Goal: Task Accomplishment & Management: Use online tool/utility

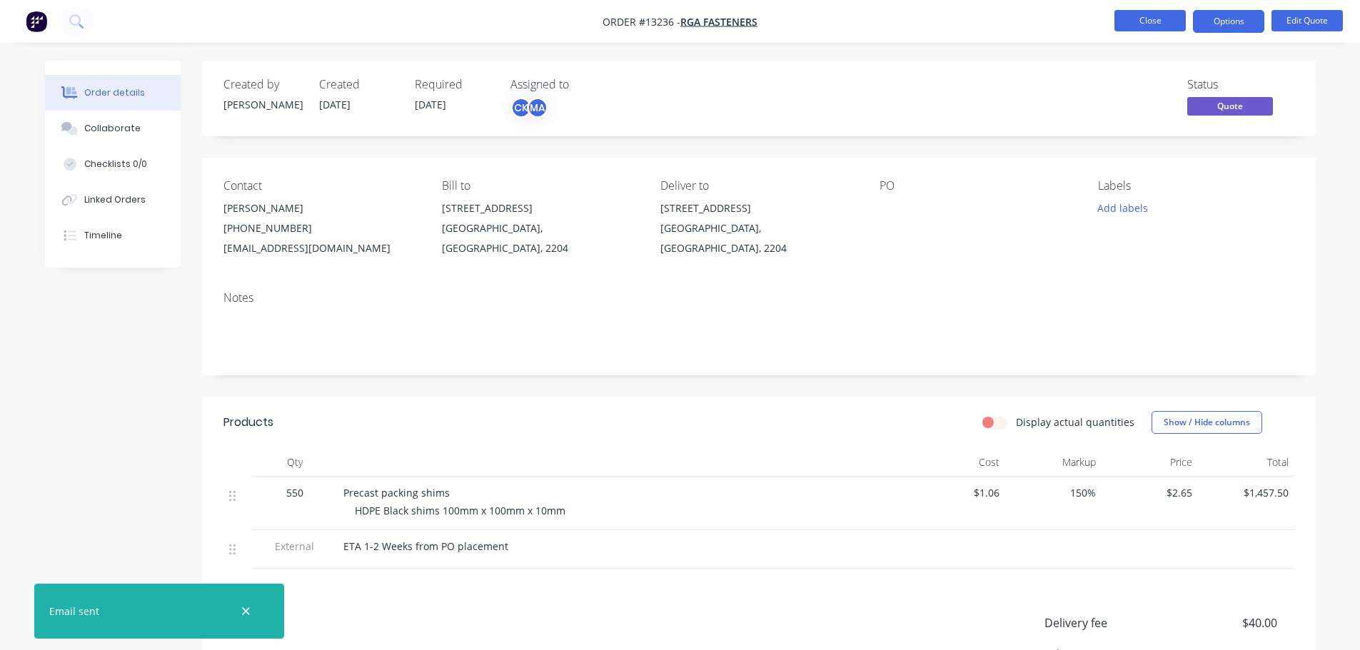
click at [1152, 24] on button "Close" at bounding box center [1149, 20] width 71 height 21
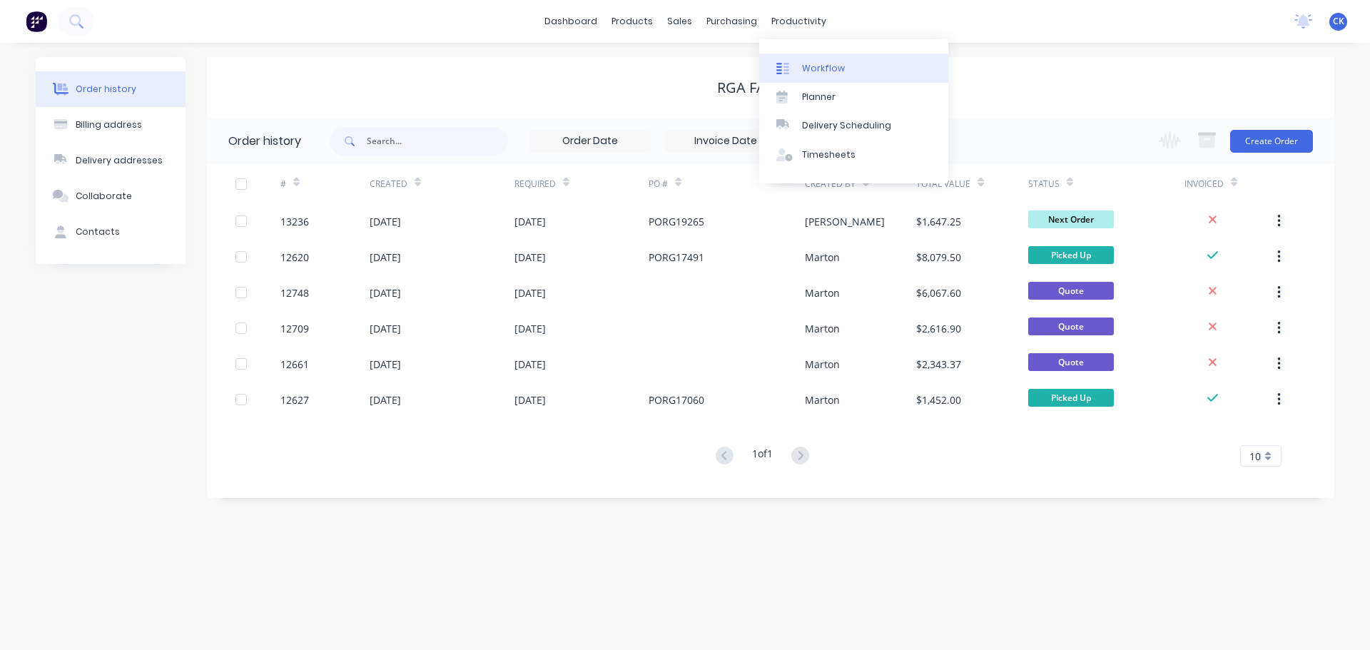
click at [792, 64] on div at bounding box center [787, 68] width 21 height 13
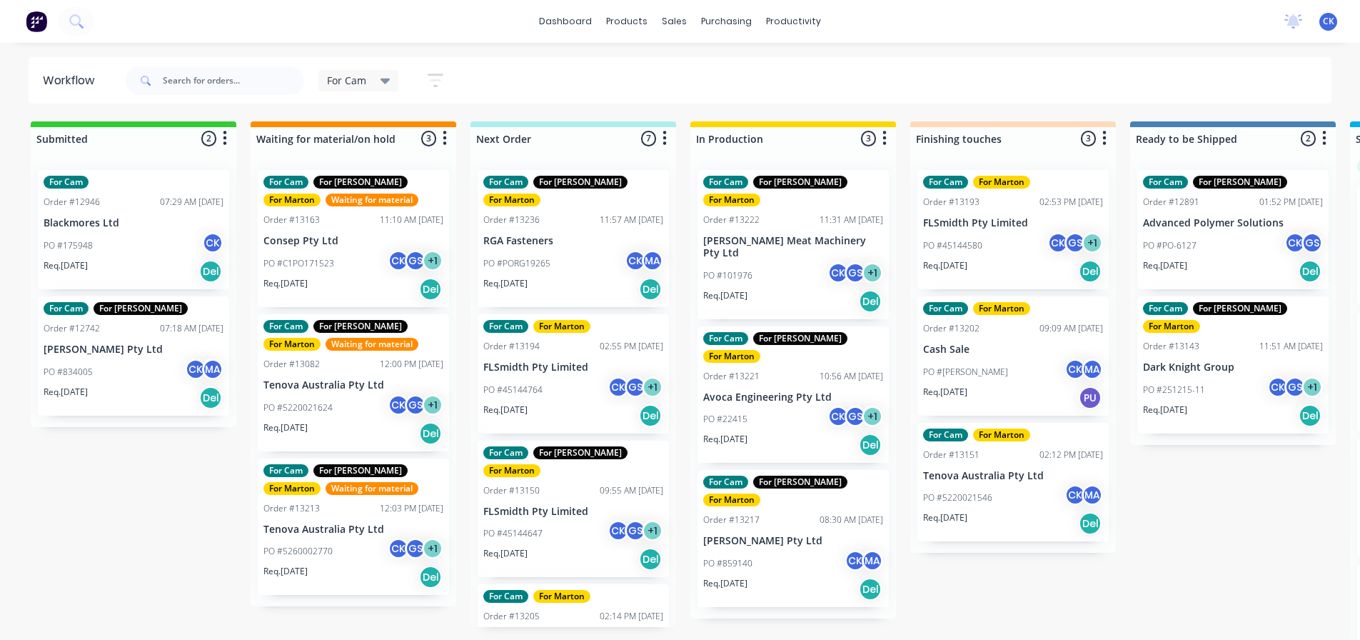
click at [578, 253] on div "PO #PORG19265 CK MA" at bounding box center [573, 263] width 180 height 27
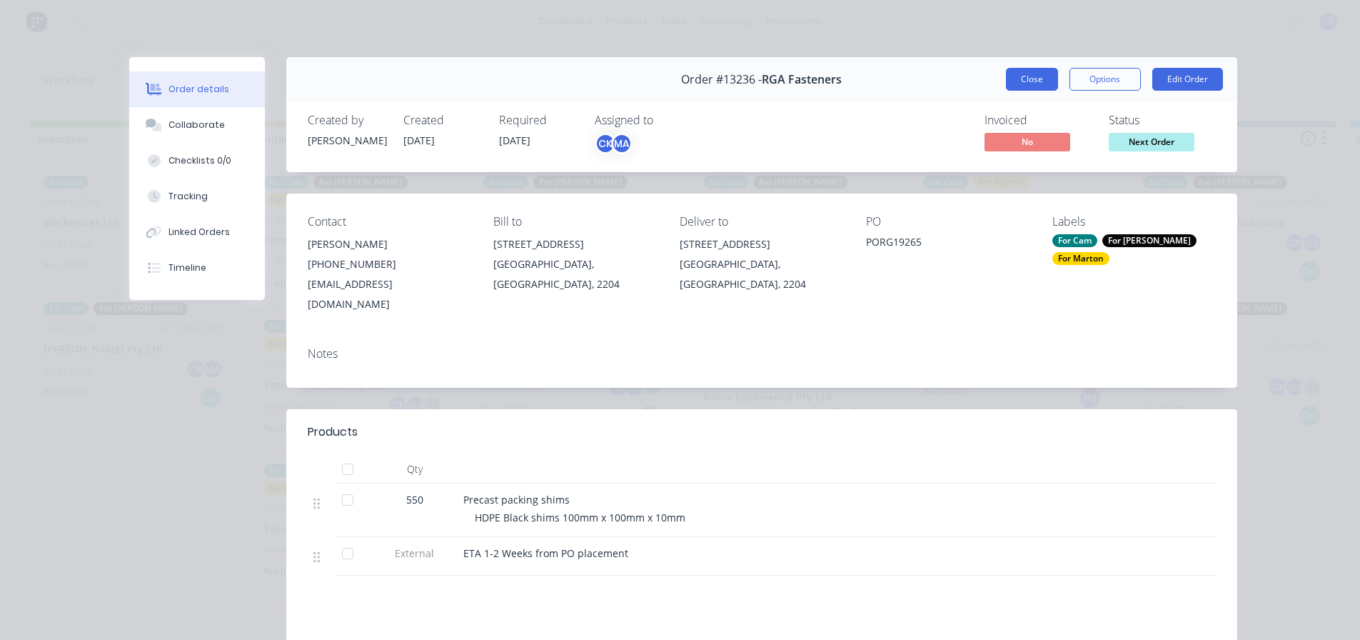
click at [1028, 83] on button "Close" at bounding box center [1032, 79] width 52 height 23
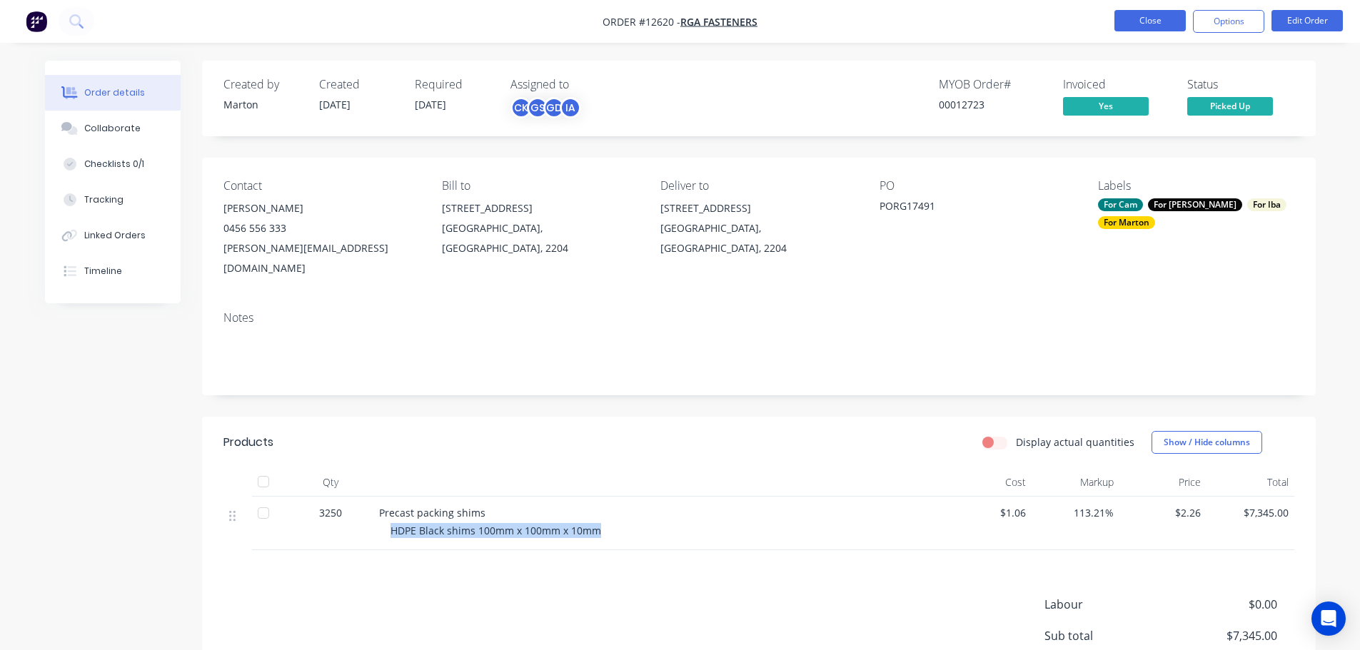
click at [1163, 21] on button "Close" at bounding box center [1149, 20] width 71 height 21
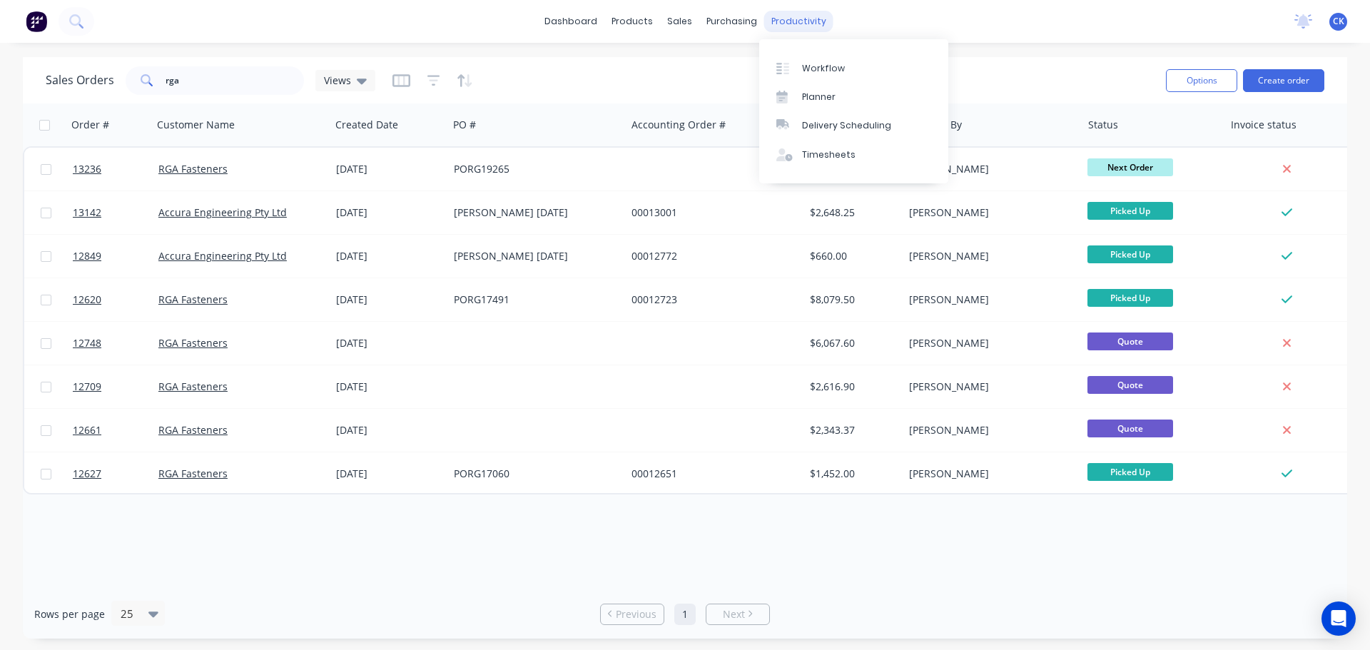
click at [773, 16] on div "productivity" at bounding box center [798, 21] width 69 height 21
click at [783, 62] on icon at bounding box center [783, 68] width 13 height 13
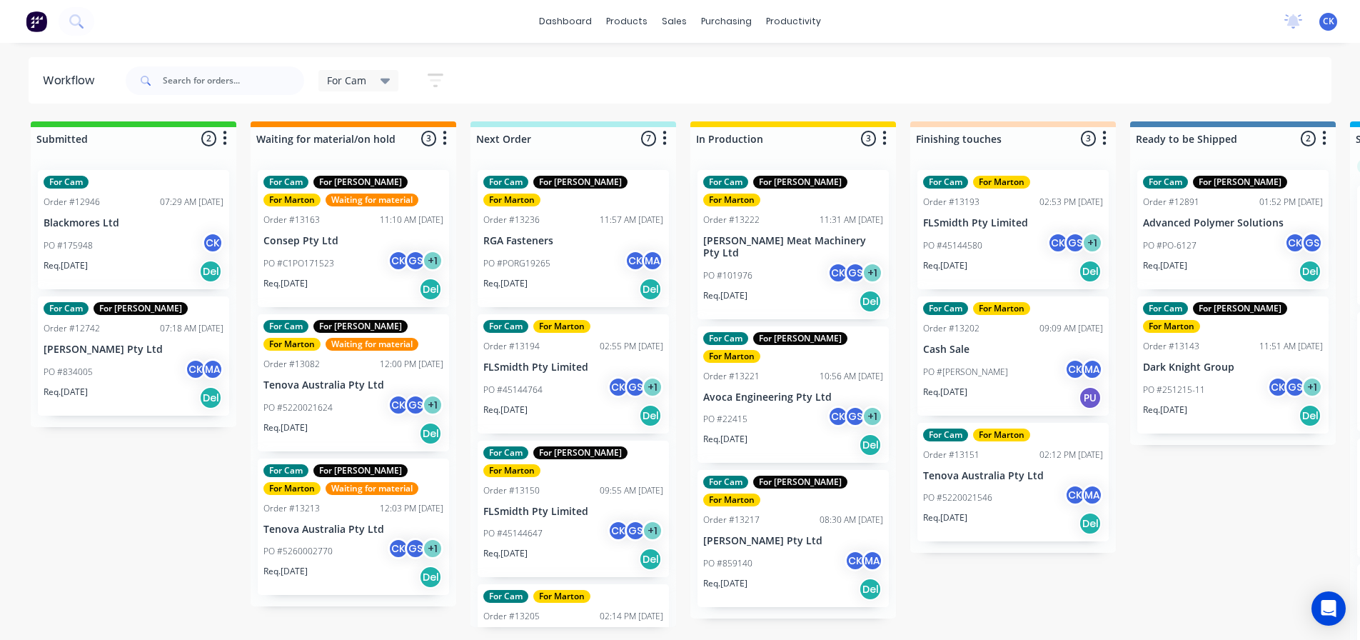
click at [774, 550] on div "PO #859140 CK MA" at bounding box center [793, 563] width 180 height 27
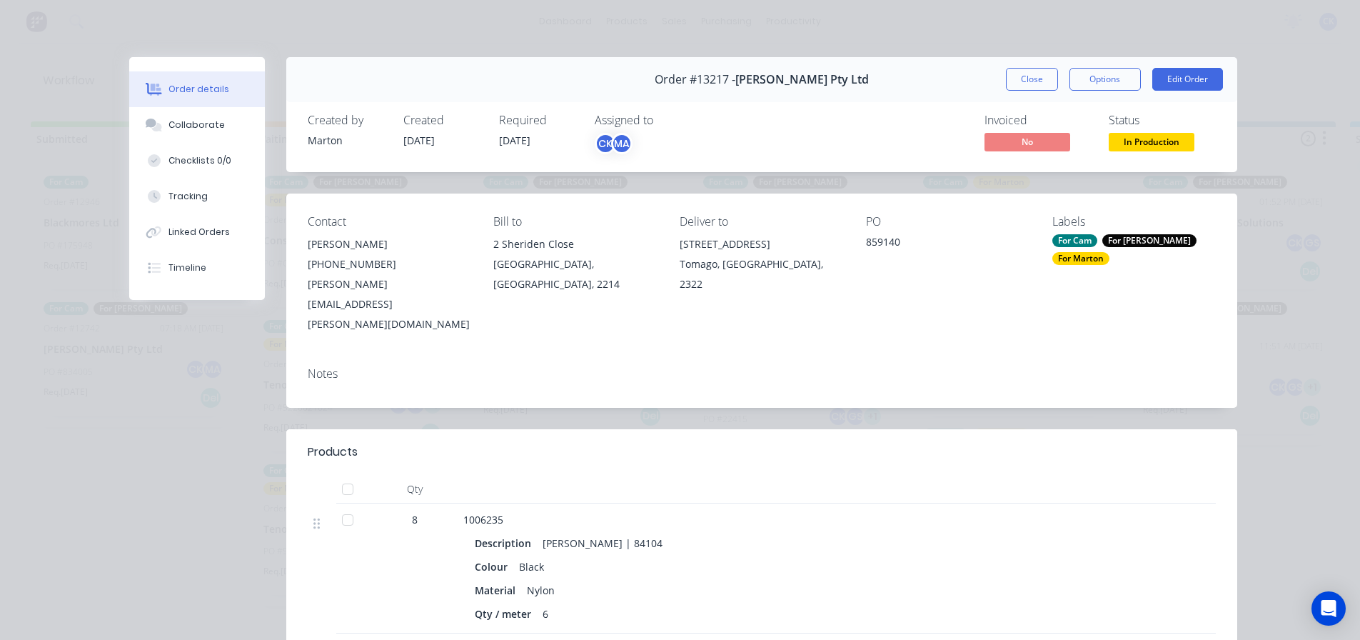
click at [1014, 66] on div "Order #13217 - G.H. Varley Pty Ltd Close Options Edit Order" at bounding box center [761, 79] width 951 height 45
click at [1006, 79] on button "Close" at bounding box center [1032, 79] width 52 height 23
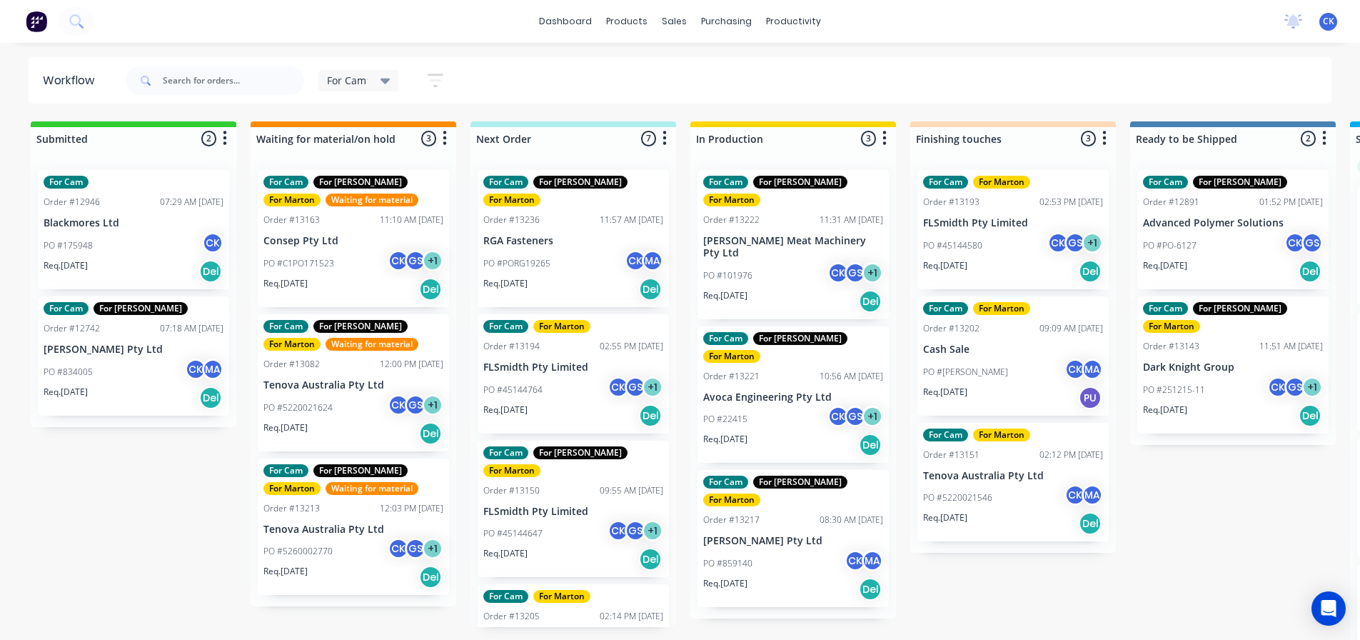
click at [769, 535] on p "[PERSON_NAME] Pty Ltd" at bounding box center [793, 541] width 180 height 12
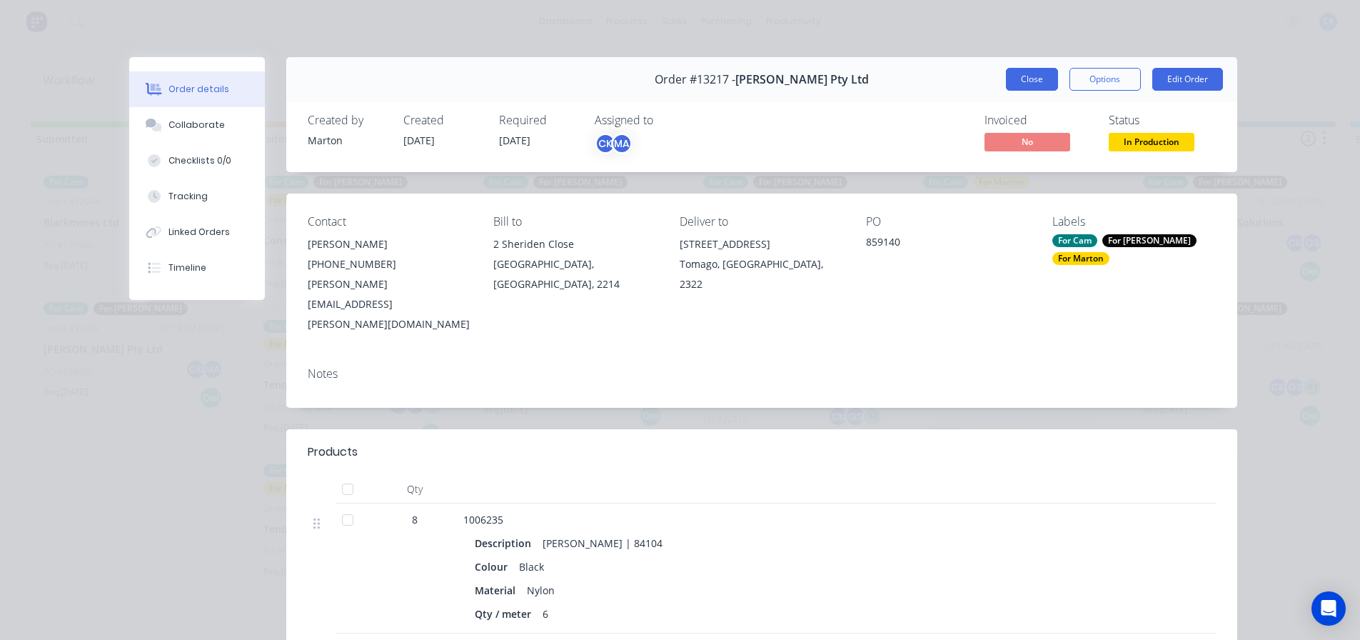
click at [1021, 74] on button "Close" at bounding box center [1032, 79] width 52 height 23
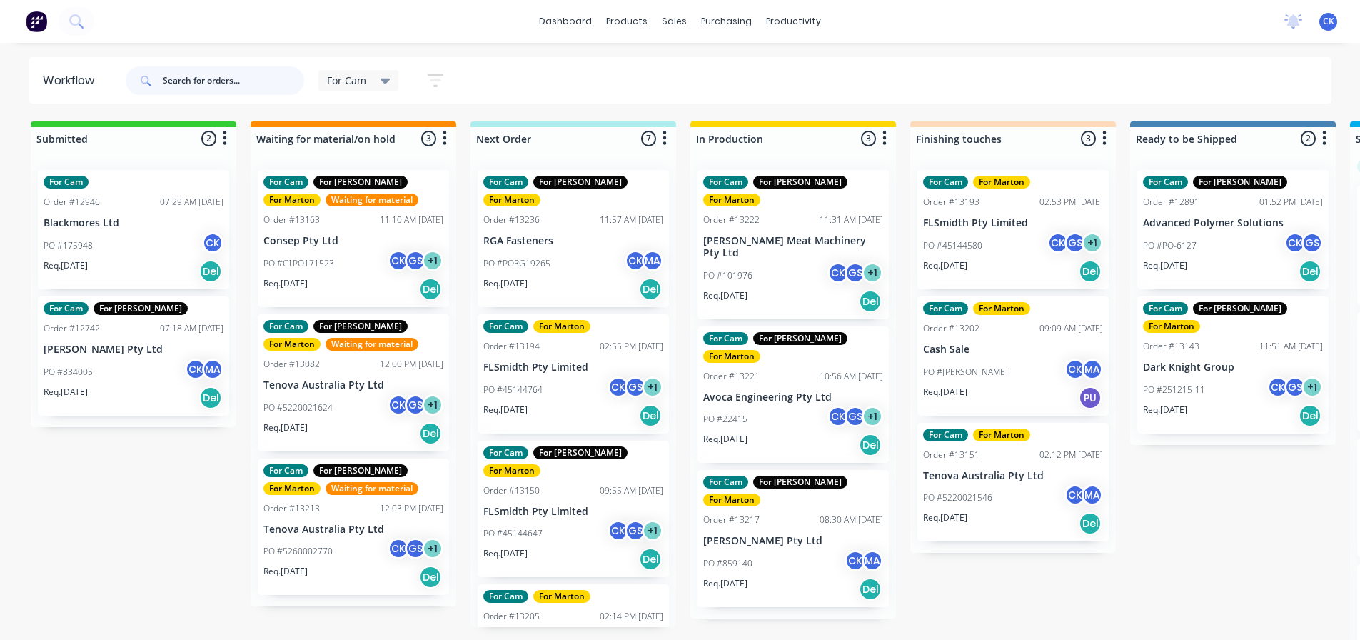
click at [268, 84] on input "text" at bounding box center [233, 80] width 141 height 29
type input "VARLEY"
click at [371, 81] on div "For Cam" at bounding box center [359, 80] width 64 height 13
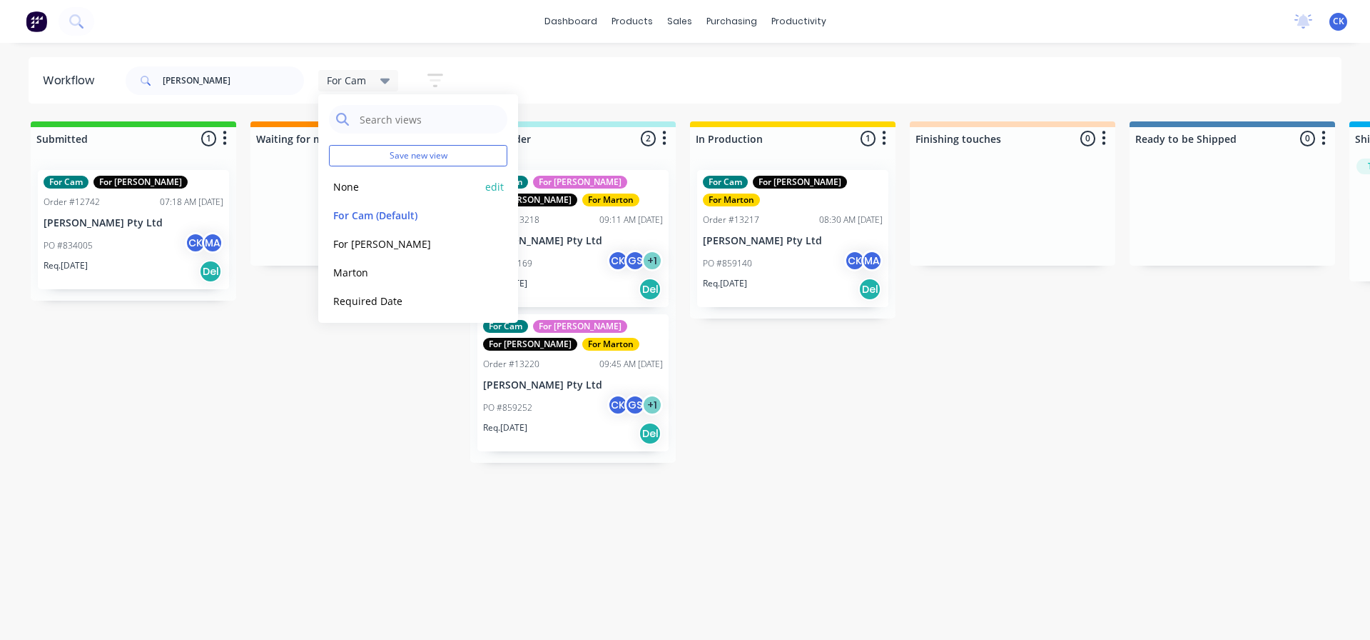
click at [385, 188] on button "None" at bounding box center [405, 186] width 152 height 16
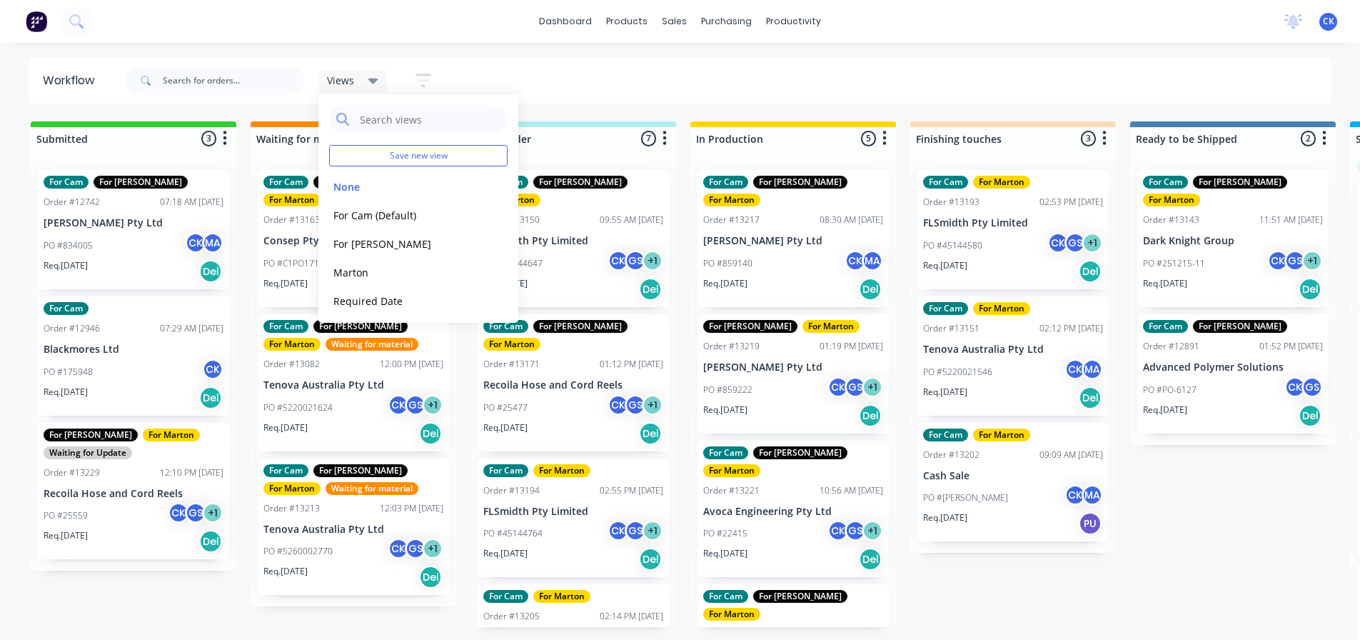
click at [854, 101] on div "Views Save new view None edit For Cam (Default) edit For Gary edit Marton edit …" at bounding box center [727, 80] width 1209 height 43
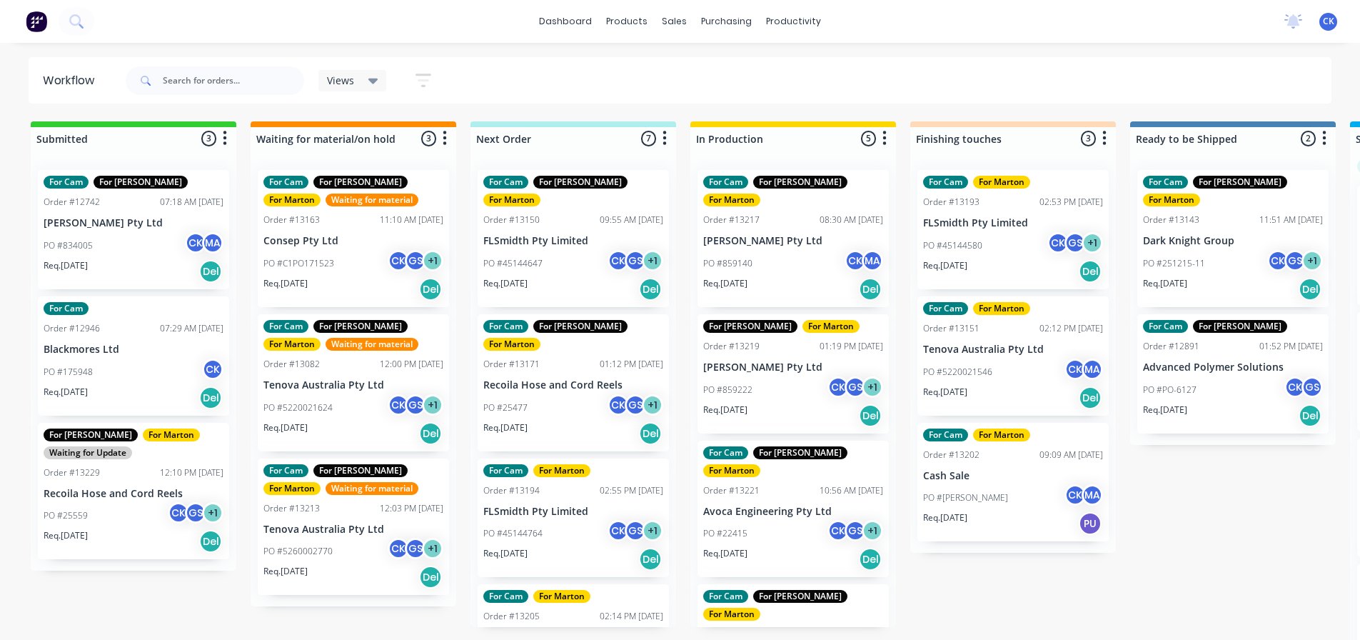
click at [803, 257] on div "PO #859140 CK MA" at bounding box center [793, 263] width 180 height 27
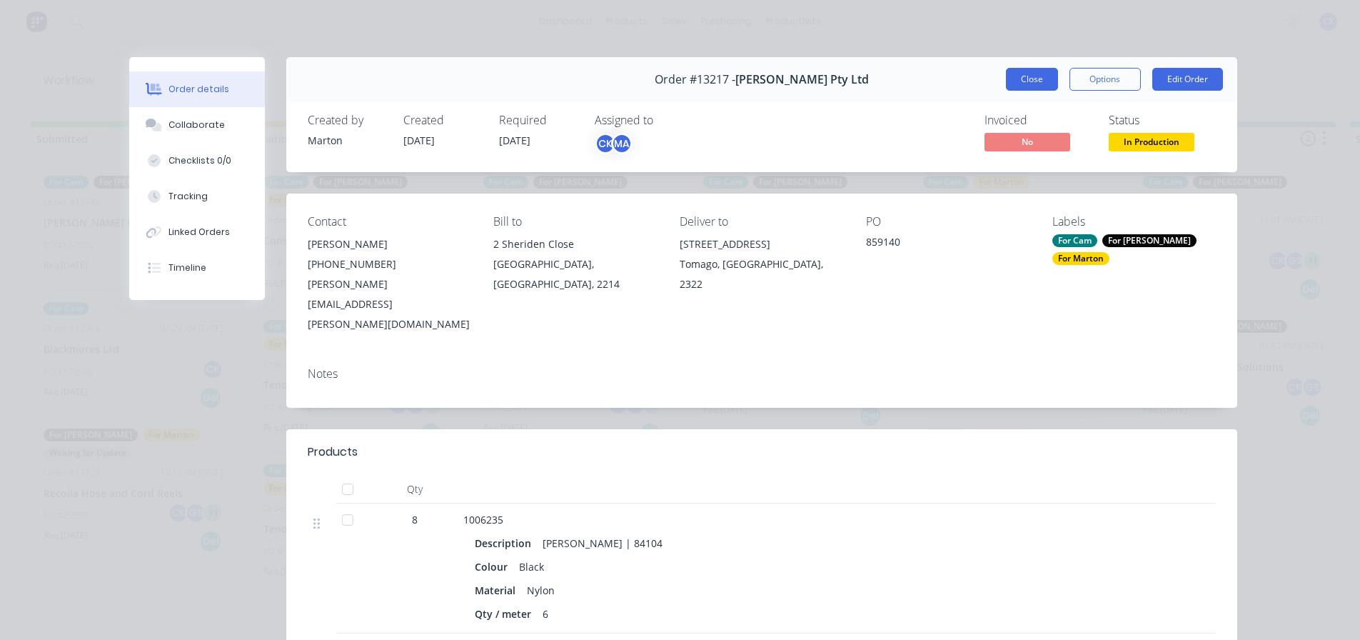
click at [1008, 84] on button "Close" at bounding box center [1032, 79] width 52 height 23
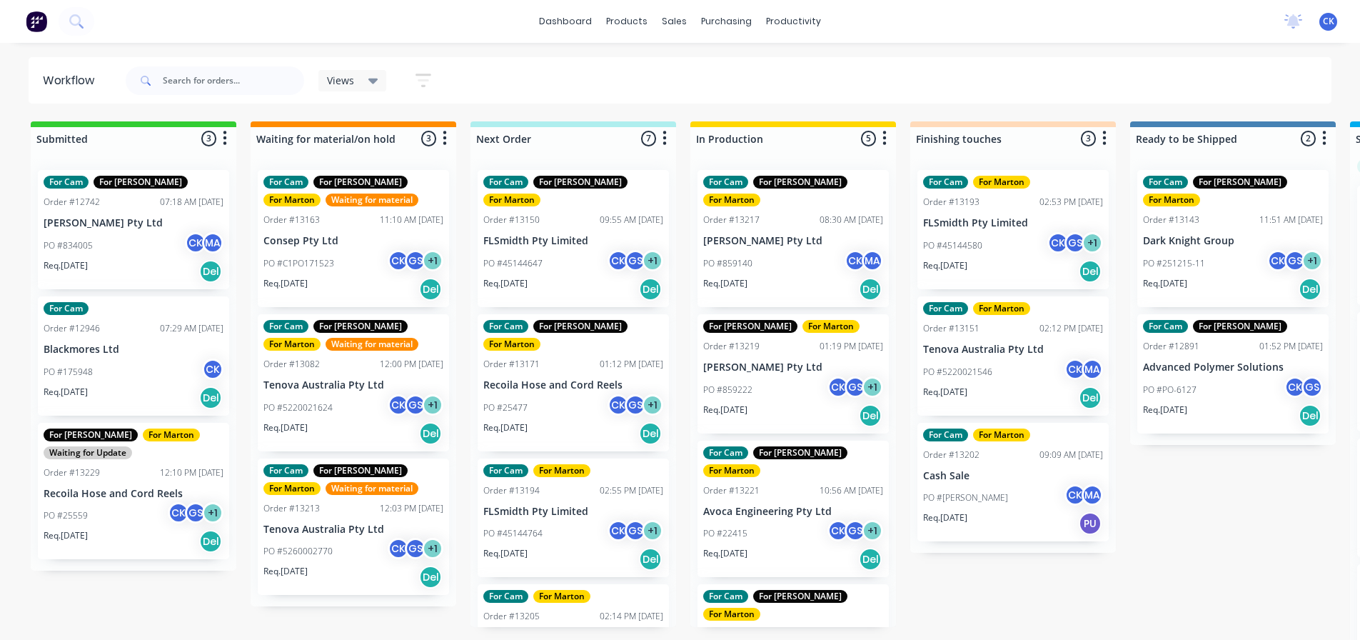
click at [782, 380] on div "PO #859222 CK GS + 1" at bounding box center [793, 389] width 180 height 27
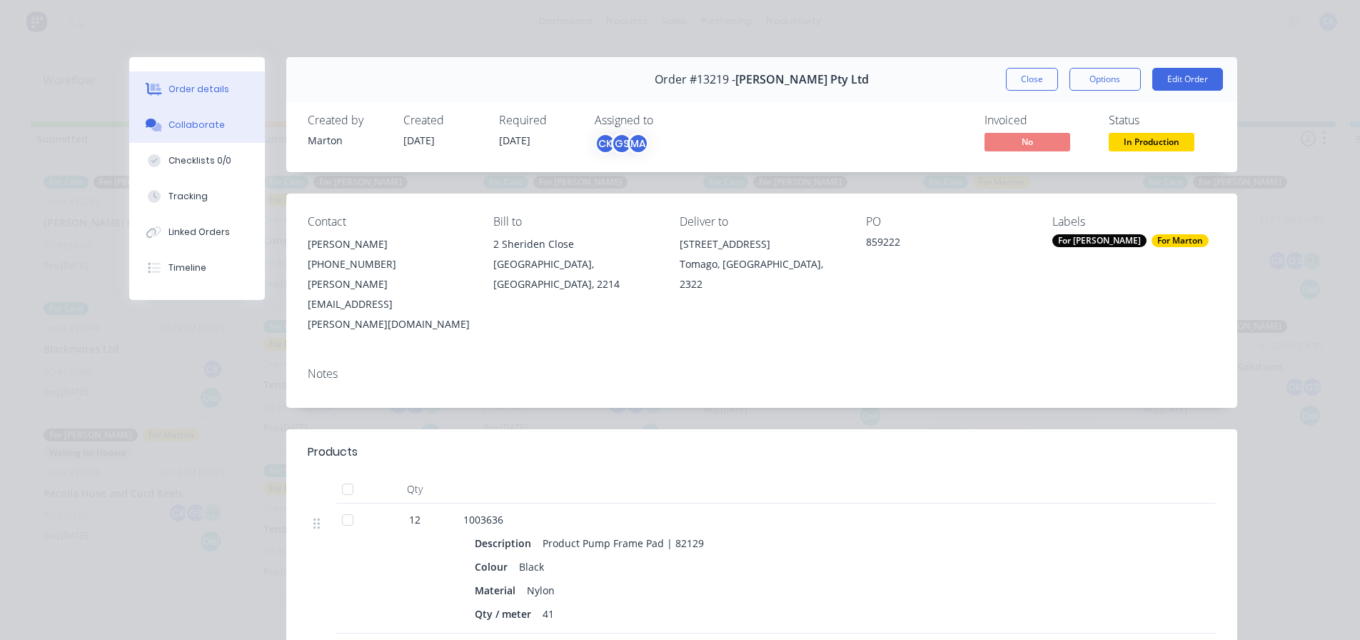
click at [228, 120] on button "Collaborate" at bounding box center [197, 125] width 136 height 36
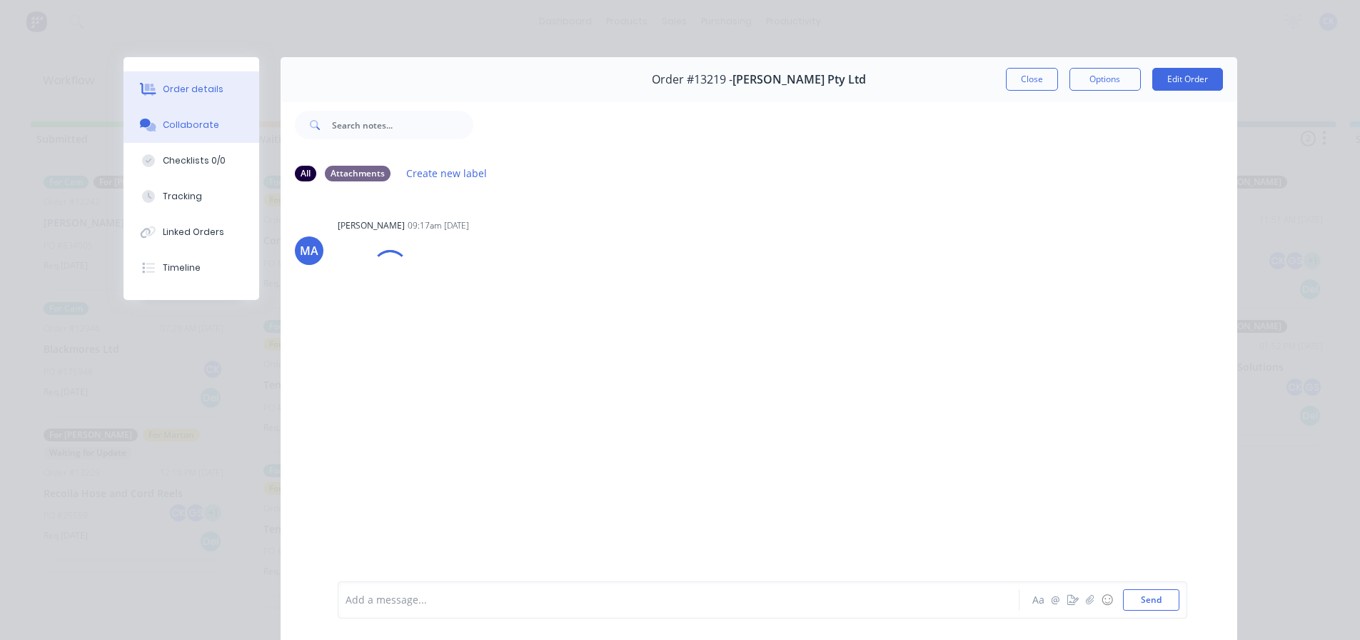
click at [208, 94] on div "Order details" at bounding box center [193, 89] width 61 height 13
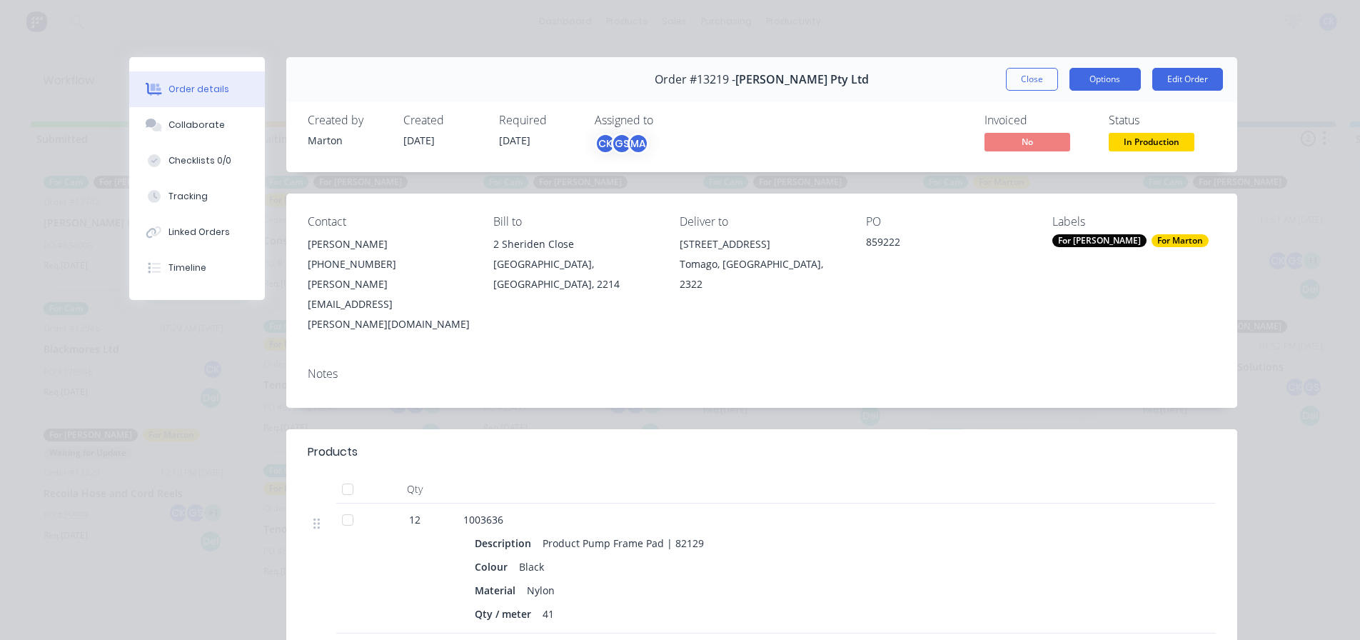
click at [1123, 77] on button "Options" at bounding box center [1104, 79] width 71 height 23
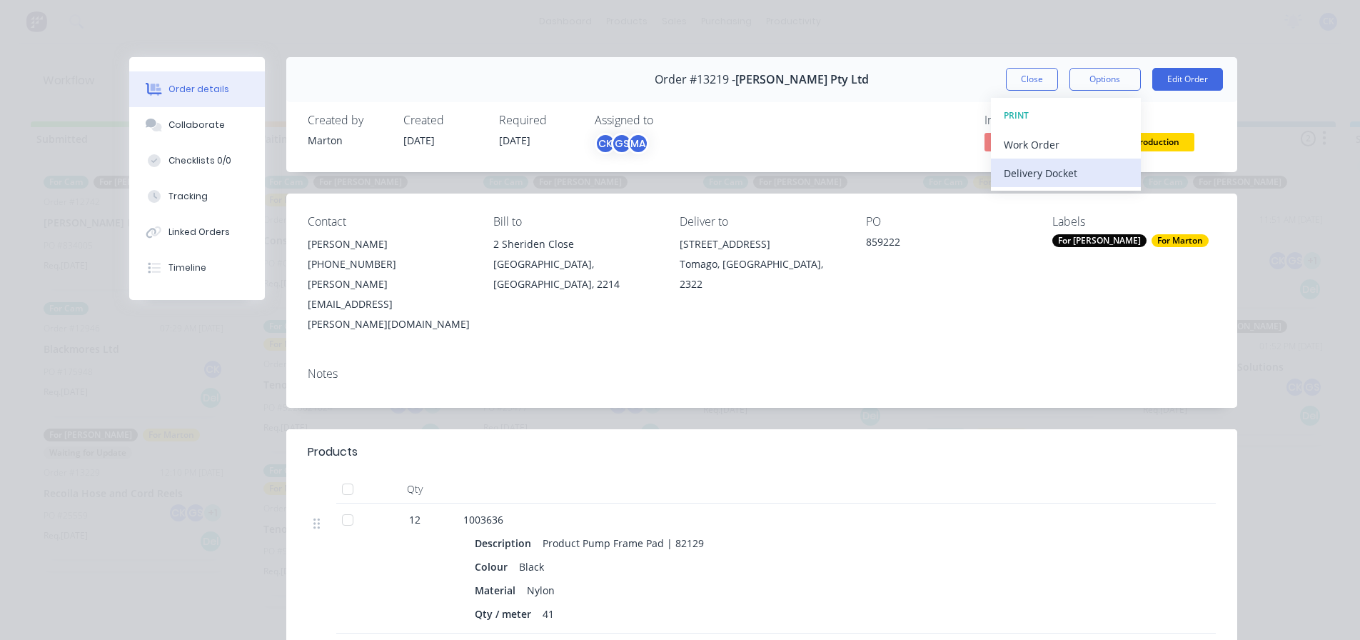
click at [1068, 178] on div "Delivery Docket" at bounding box center [1066, 173] width 124 height 21
click at [1012, 167] on div "Standard" at bounding box center [1066, 173] width 124 height 21
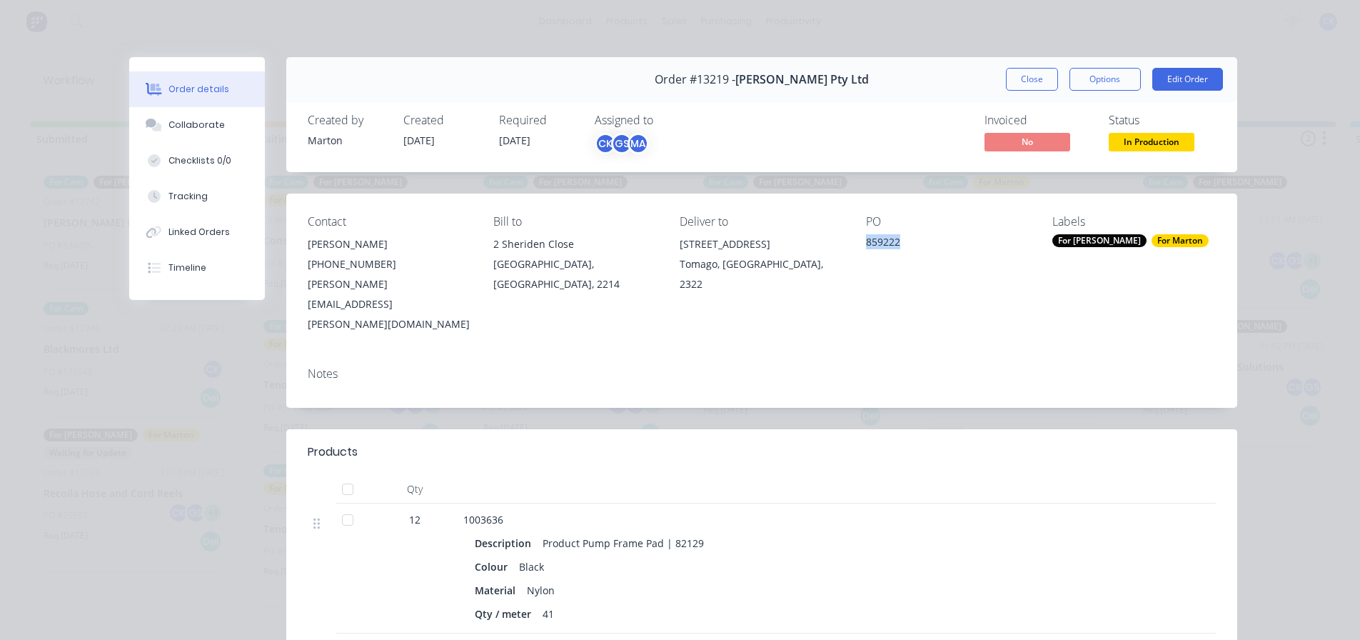
drag, startPoint x: 868, startPoint y: 246, endPoint x: 861, endPoint y: 241, distance: 8.3
click at [866, 241] on div "859222" at bounding box center [947, 244] width 163 height 20
copy div "859222"
click at [1119, 138] on span "In Production" at bounding box center [1151, 142] width 86 height 18
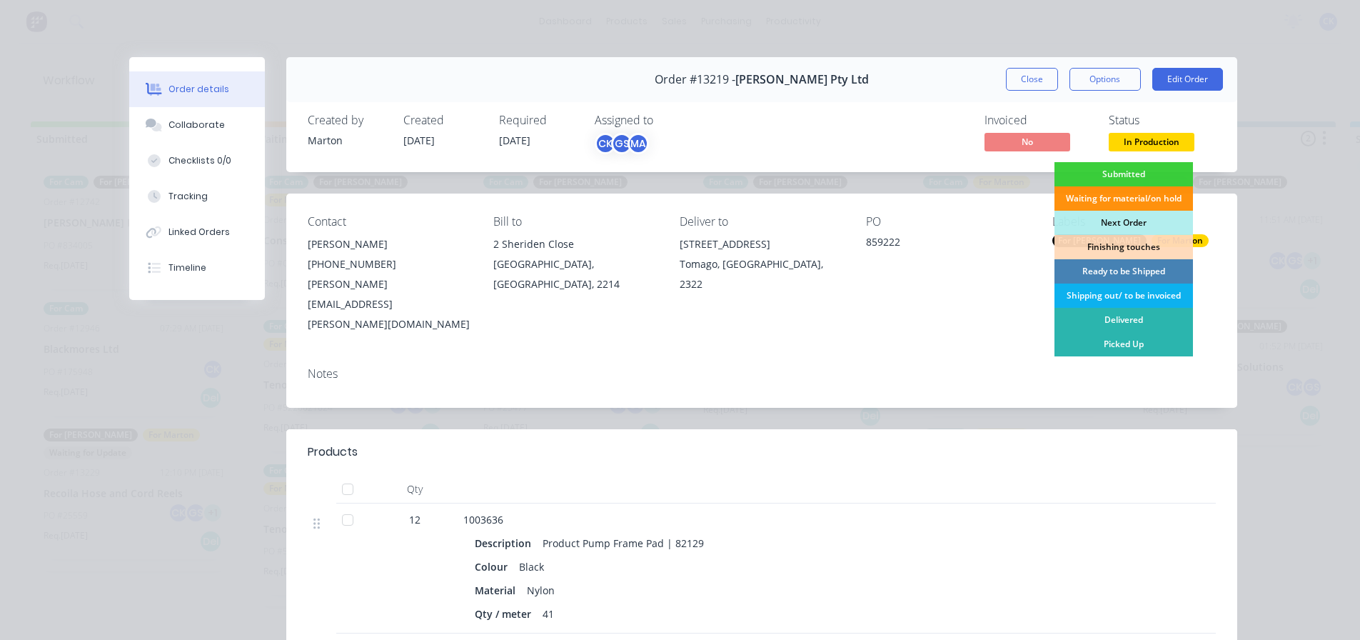
click at [1108, 268] on div "Ready to be Shipped" at bounding box center [1123, 271] width 138 height 24
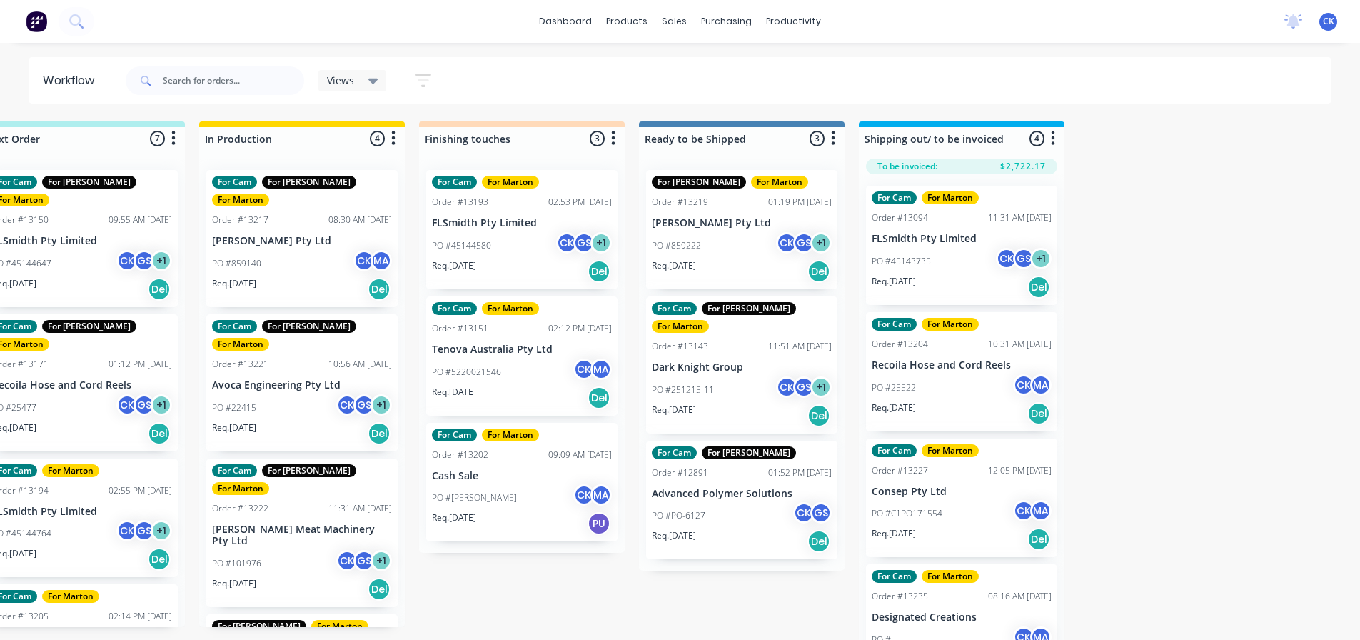
scroll to position [0, 505]
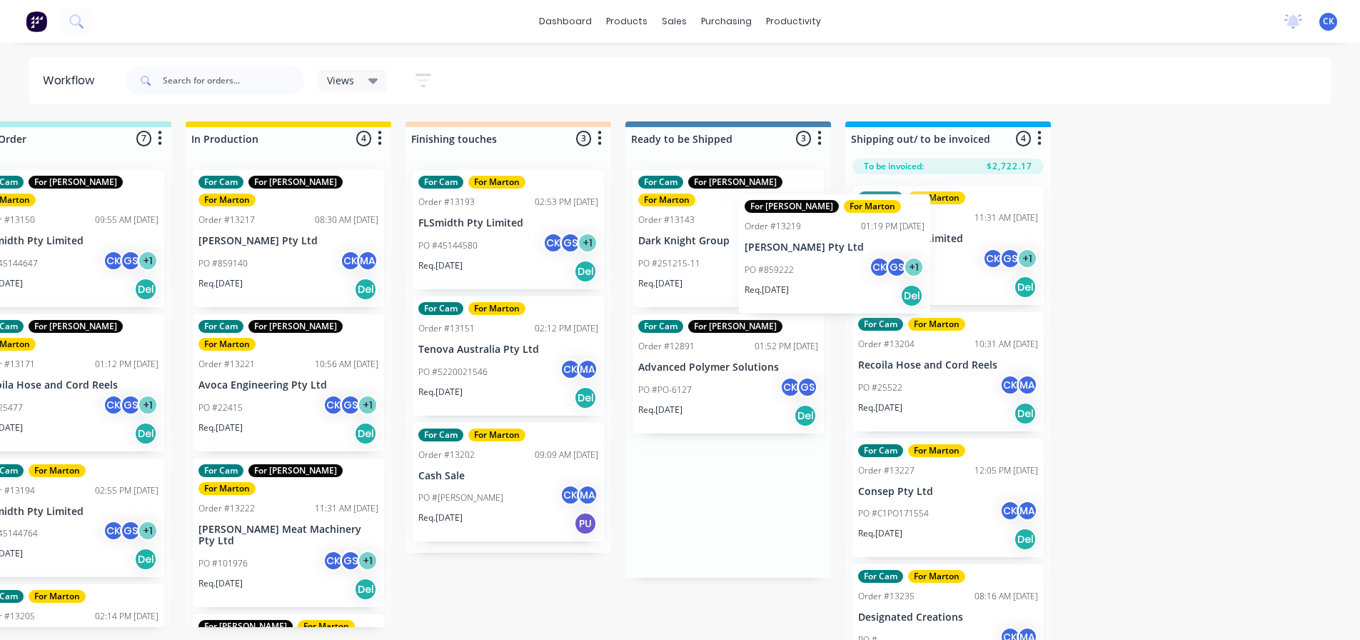
drag, startPoint x: 750, startPoint y: 249, endPoint x: 898, endPoint y: 281, distance: 151.0
click at [898, 281] on div "Submitted 3 Sort By Created date Required date Order number Customer name Most …" at bounding box center [468, 381] width 1966 height 521
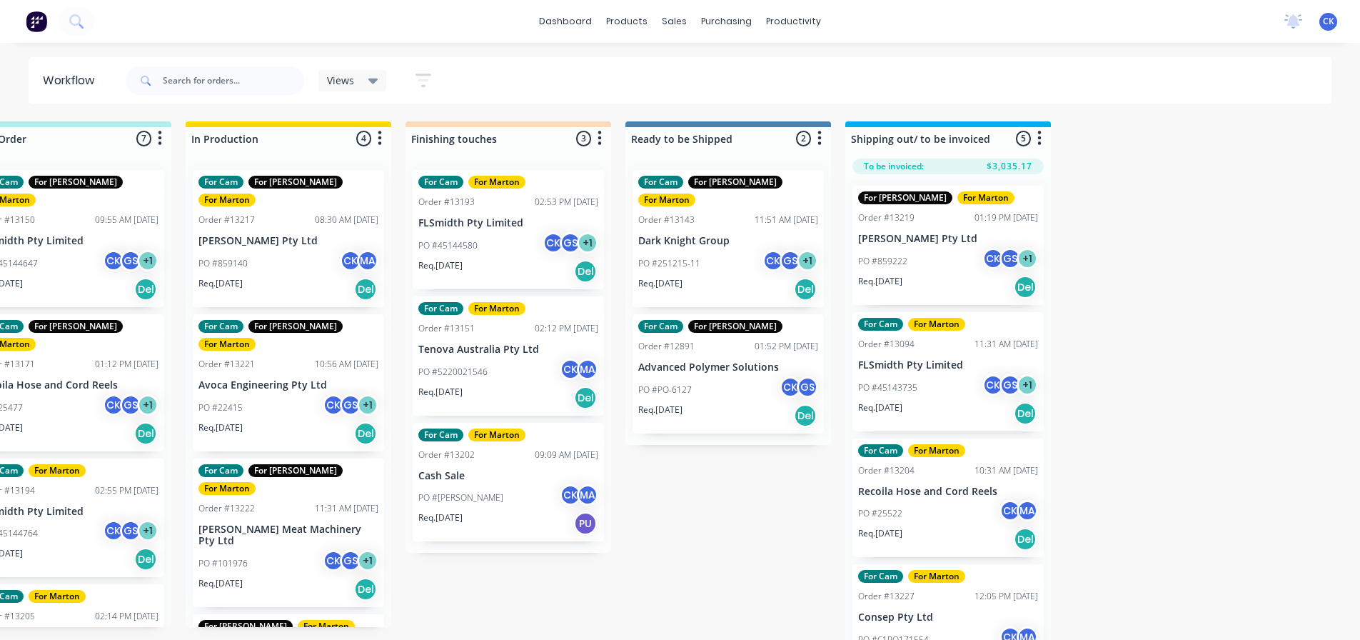
scroll to position [0, 289]
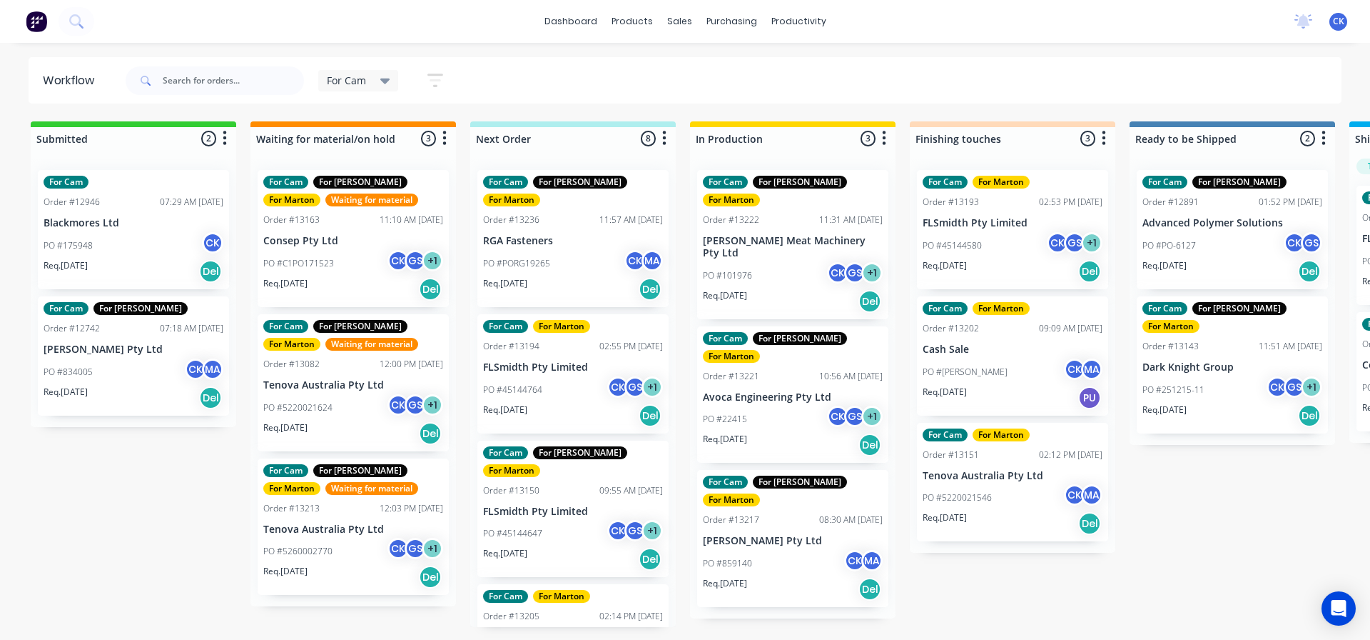
click at [756, 550] on div "PO #859140 CK MA" at bounding box center [793, 563] width 180 height 27
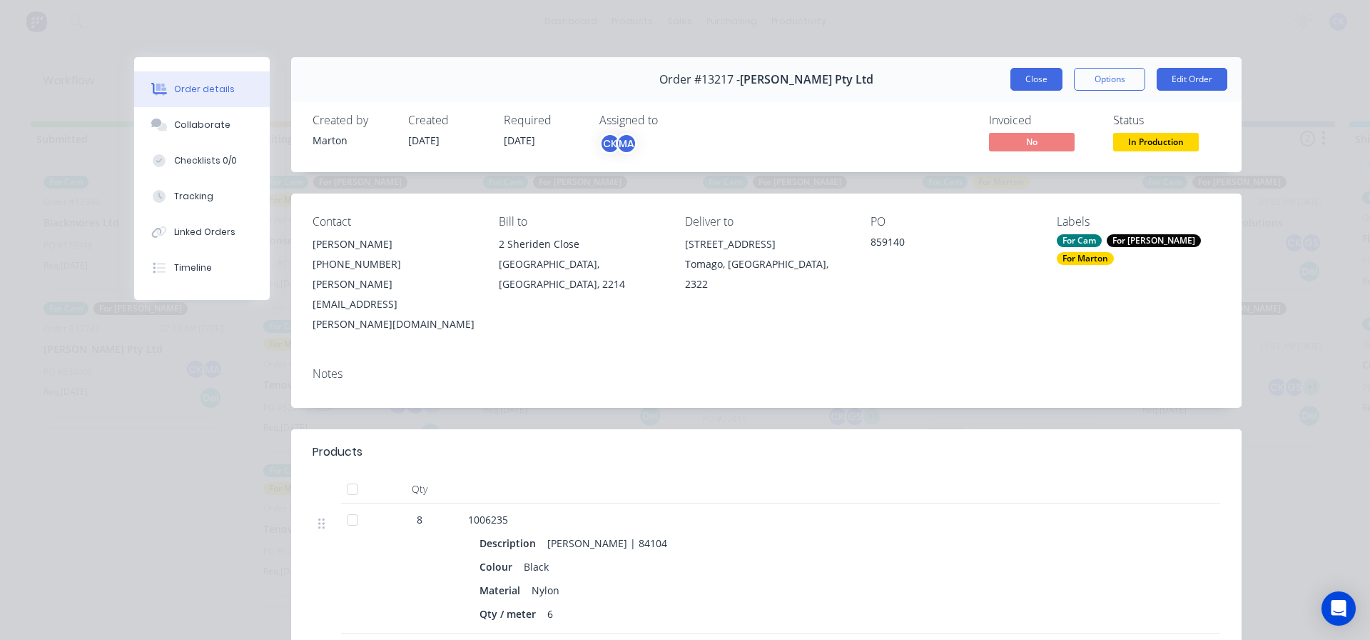
click at [1014, 75] on button "Close" at bounding box center [1037, 79] width 52 height 23
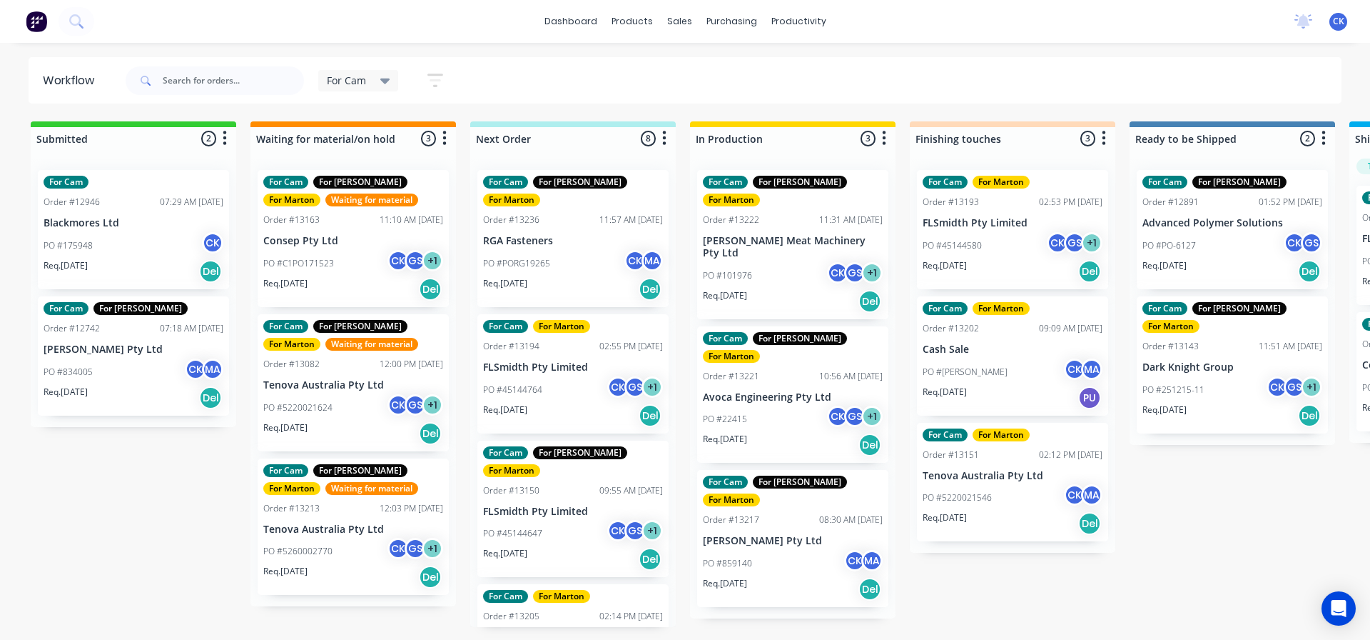
click at [820, 391] on p "Avoca Engineering Pty Ltd" at bounding box center [793, 397] width 180 height 12
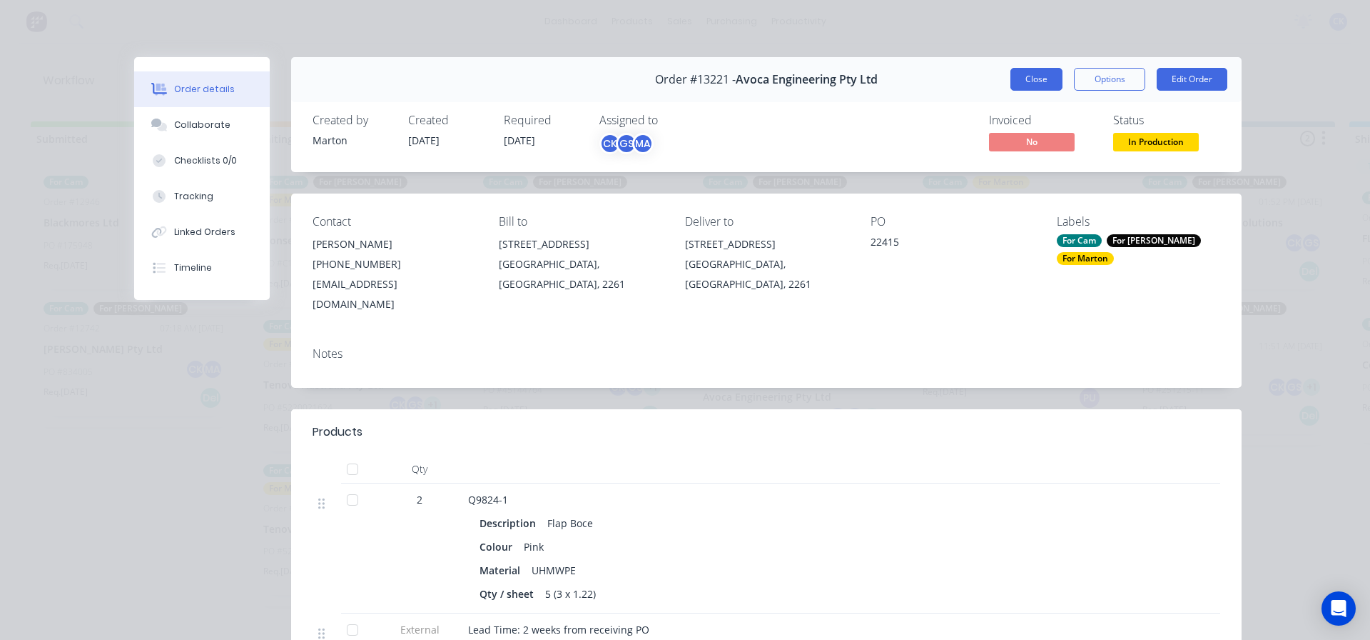
click at [1021, 87] on button "Close" at bounding box center [1037, 79] width 52 height 23
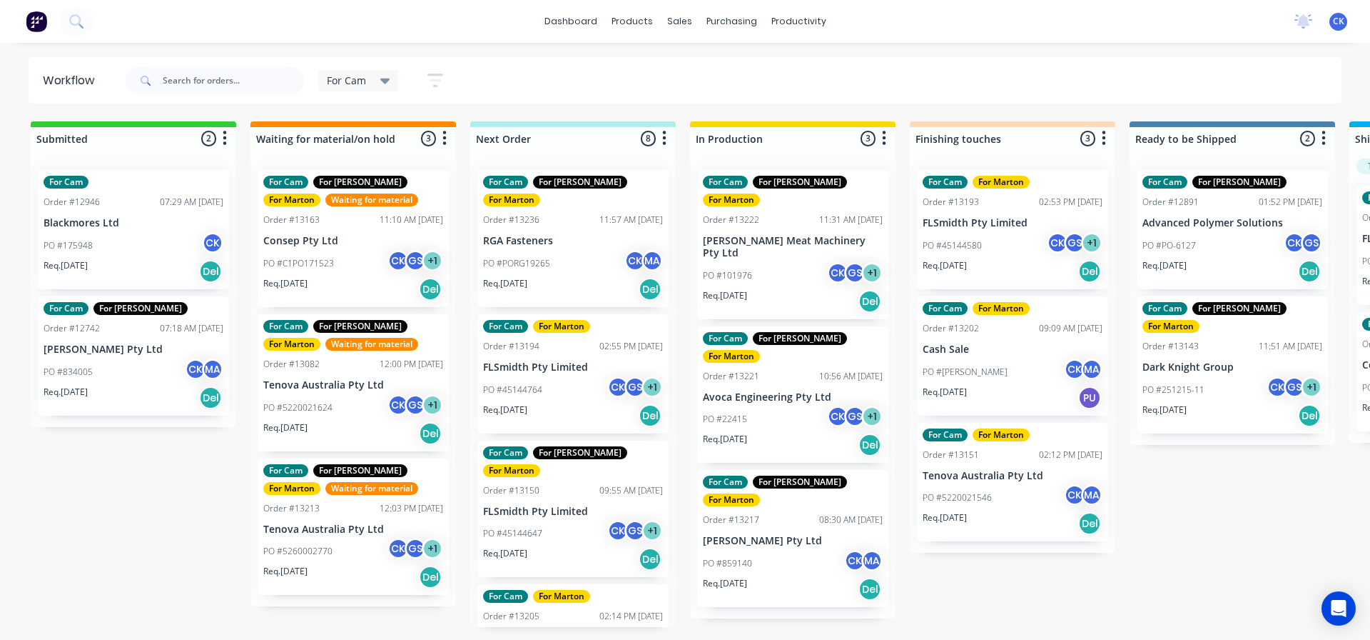
click at [812, 262] on div "PO #101976 CK GS + 1" at bounding box center [793, 275] width 180 height 27
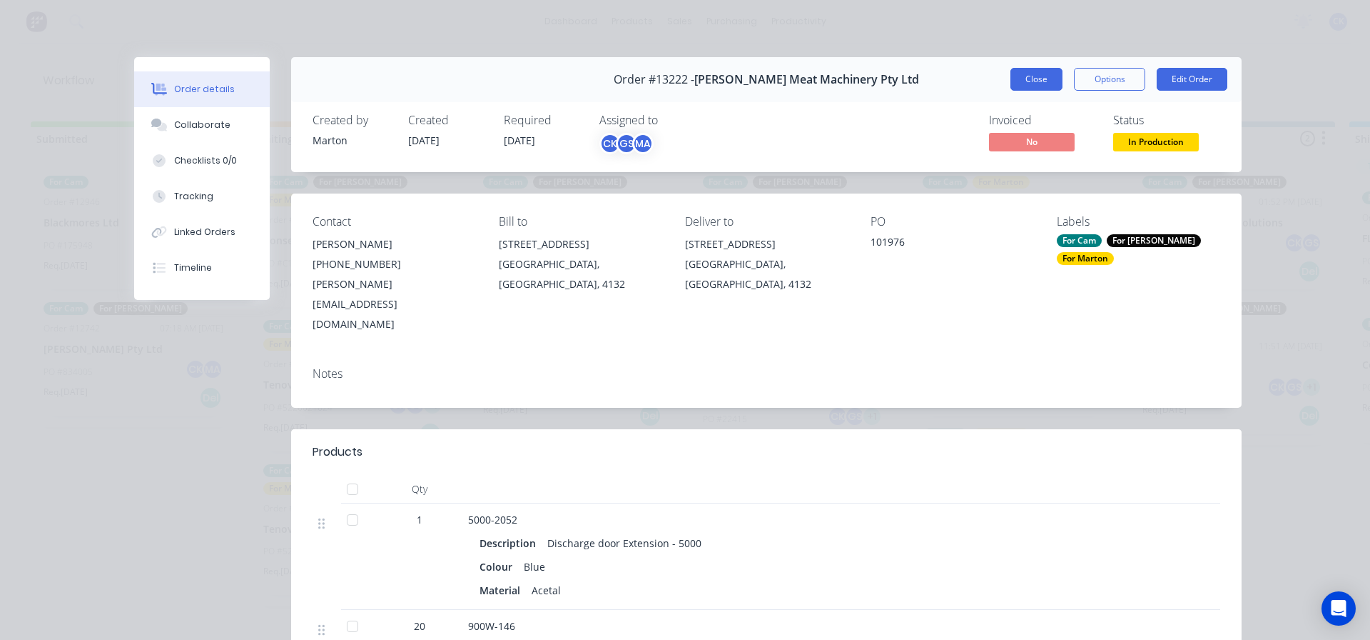
click at [1036, 87] on button "Close" at bounding box center [1037, 79] width 52 height 23
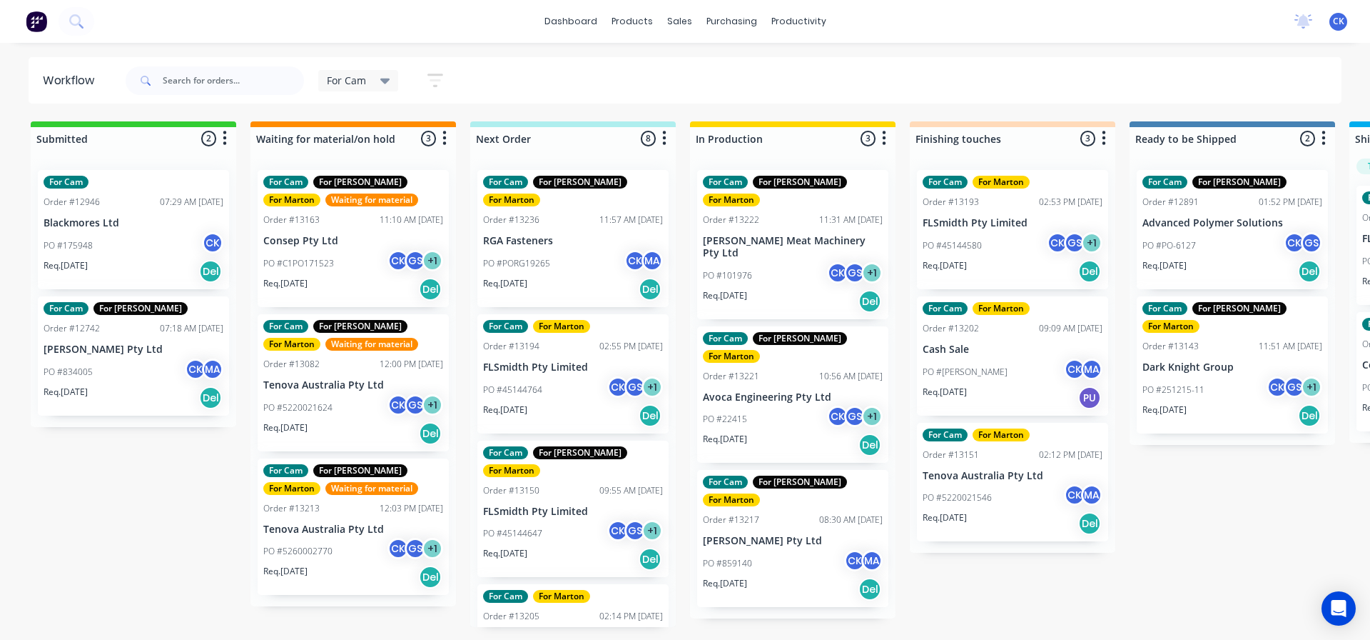
click at [996, 257] on div "PO #45144580 CK GS + 1" at bounding box center [1013, 245] width 180 height 27
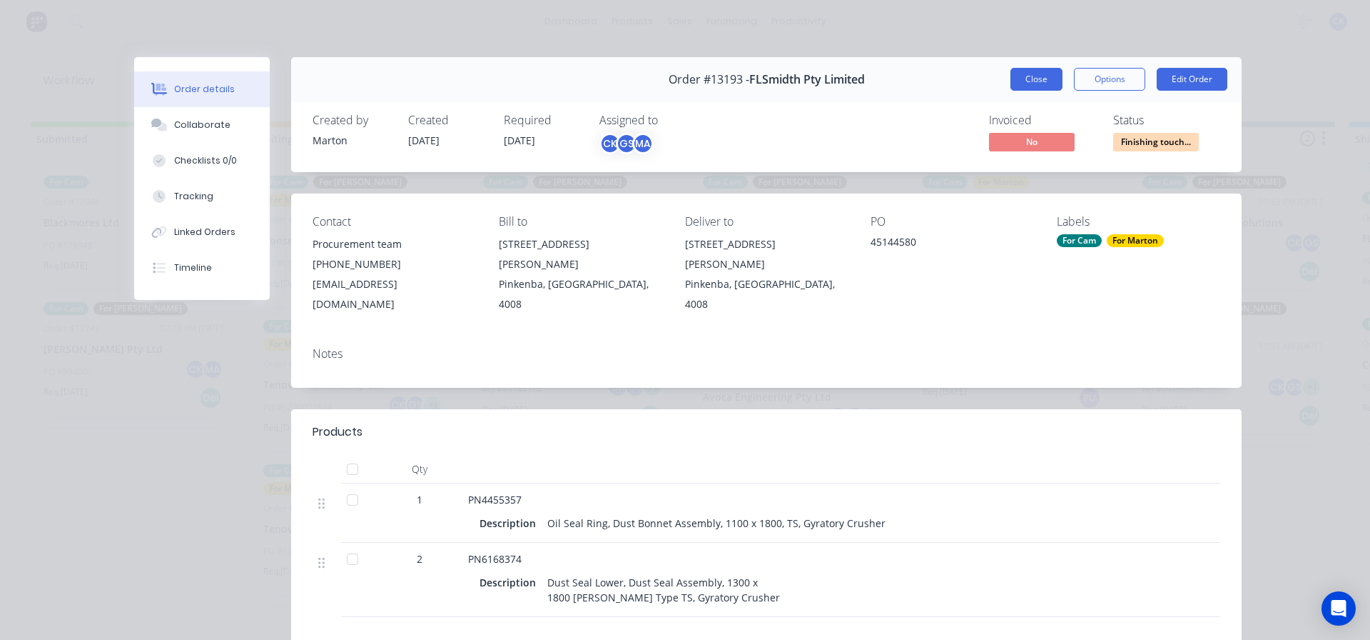
click at [1025, 79] on button "Close" at bounding box center [1037, 79] width 52 height 23
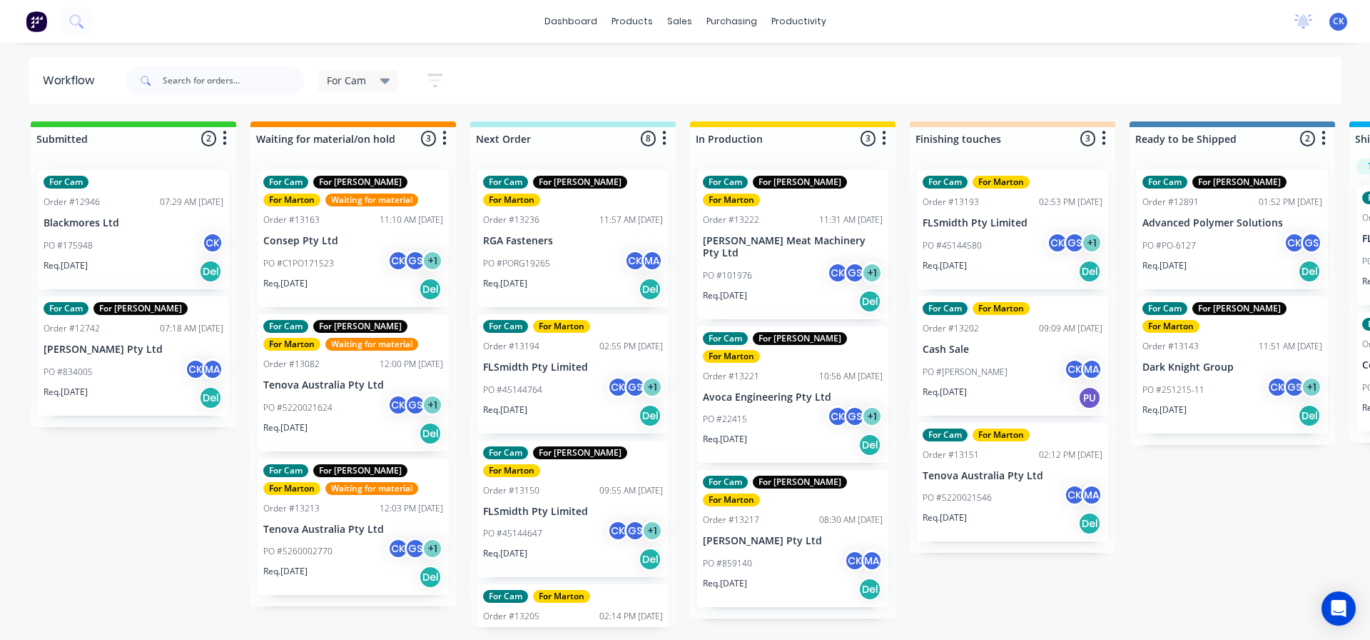
click at [1079, 75] on div "For Cam Save new view None edit For Cam (Default) edit For Gary edit Marton edi…" at bounding box center [733, 80] width 1220 height 43
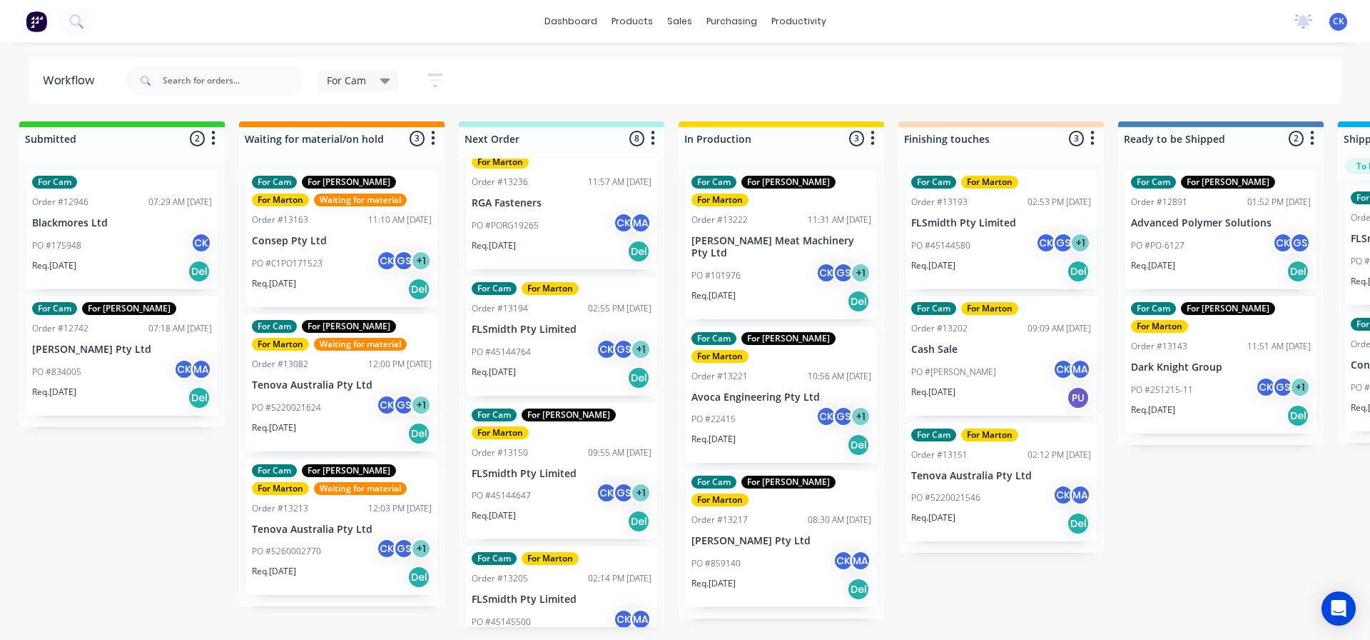
scroll to position [71, 0]
